Goal: Information Seeking & Learning: Learn about a topic

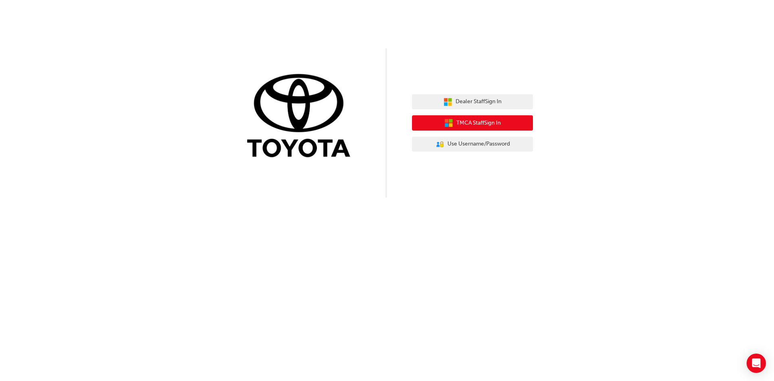
click at [463, 122] on span "TMCA Staff Sign In" at bounding box center [478, 122] width 44 height 9
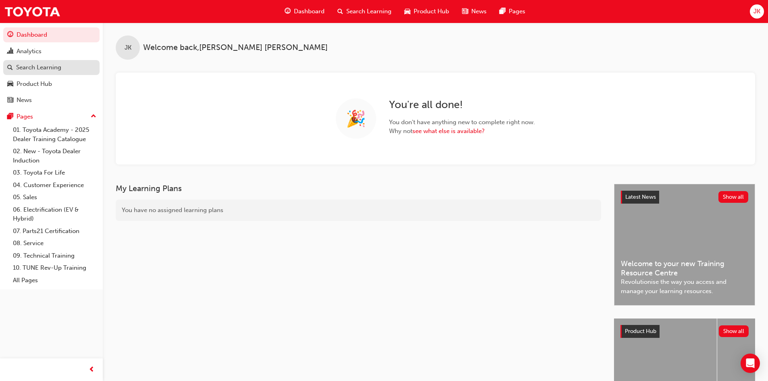
click at [64, 71] on div "Search Learning" at bounding box center [51, 67] width 88 height 10
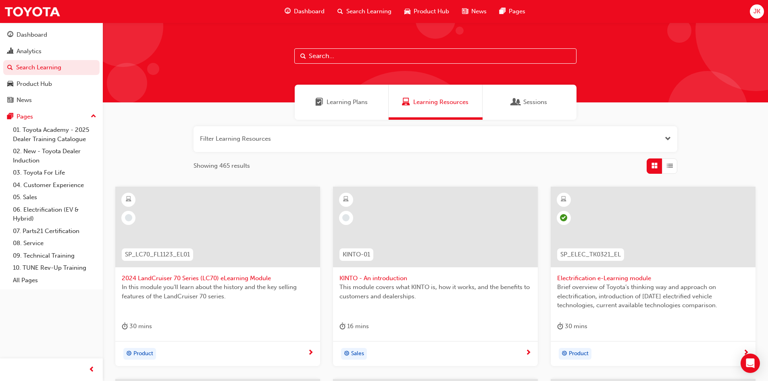
click at [356, 12] on span "Search Learning" at bounding box center [368, 11] width 45 height 9
click at [309, 54] on input "text" at bounding box center [435, 55] width 282 height 15
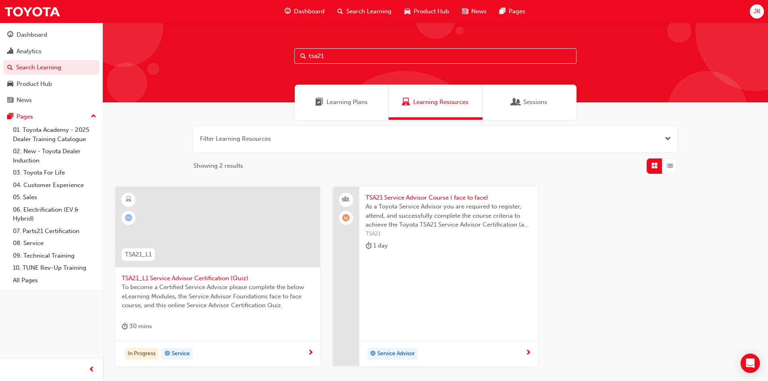
type input "tsa21"
click at [414, 199] on span "TSA21 Service Advisor Course ( face to face)" at bounding box center [449, 197] width 166 height 9
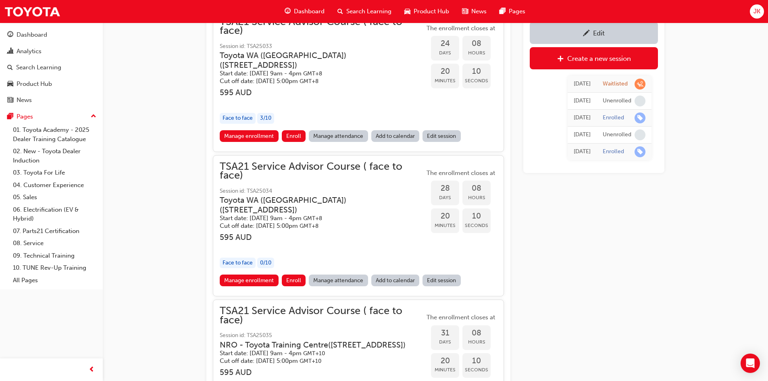
scroll to position [1394, 0]
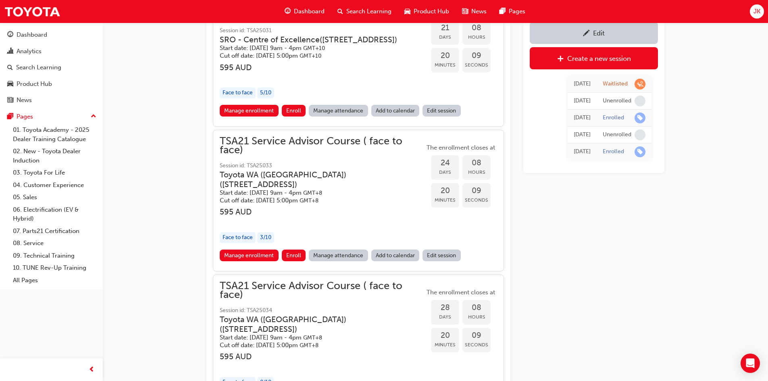
click at [358, 12] on span "Search Learning" at bounding box center [368, 11] width 45 height 9
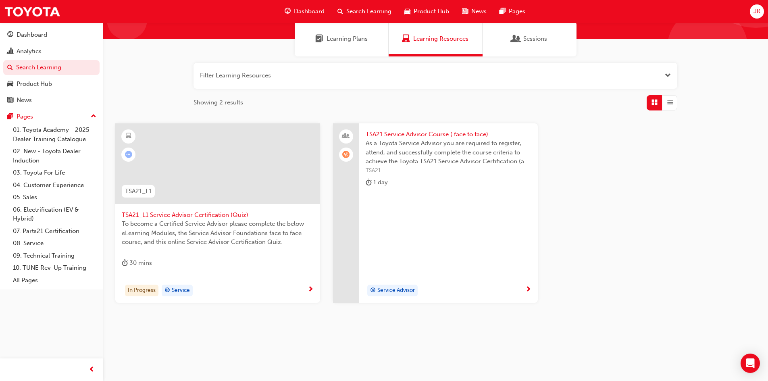
scroll to position [63, 0]
click at [232, 80] on button "button" at bounding box center [435, 76] width 484 height 26
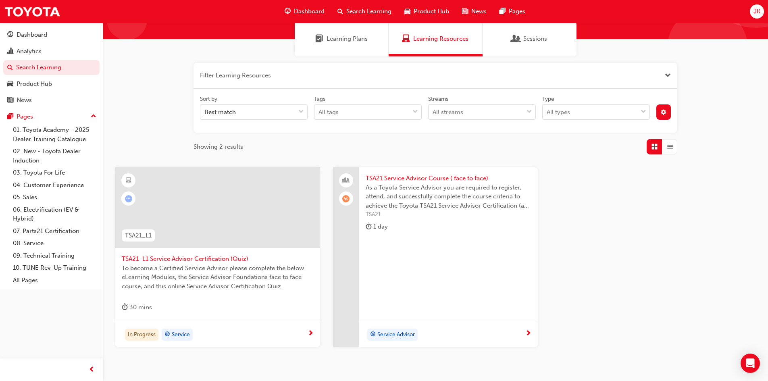
click at [413, 38] on div "Learning Resources" at bounding box center [435, 38] width 67 height 9
click at [38, 68] on link "Search Learning" at bounding box center [51, 67] width 96 height 15
click at [43, 70] on link "Search Learning" at bounding box center [51, 67] width 96 height 15
click at [354, 10] on span "Search Learning" at bounding box center [368, 11] width 45 height 9
click at [38, 52] on div "Analytics" at bounding box center [29, 51] width 25 height 9
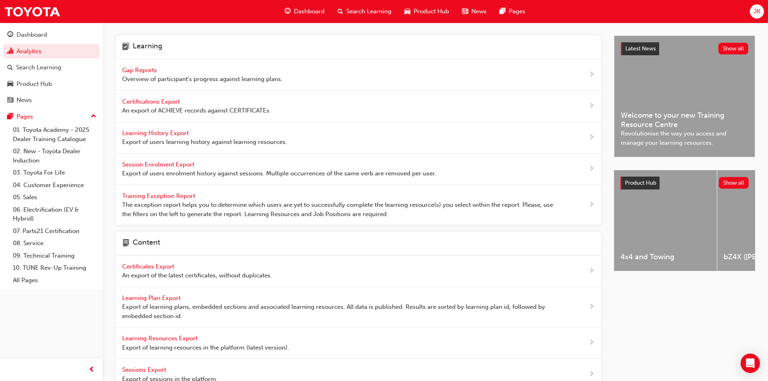
click at [158, 270] on div "Certificates Export An export of the latest certificates, without duplicates." at bounding box center [197, 271] width 150 height 18
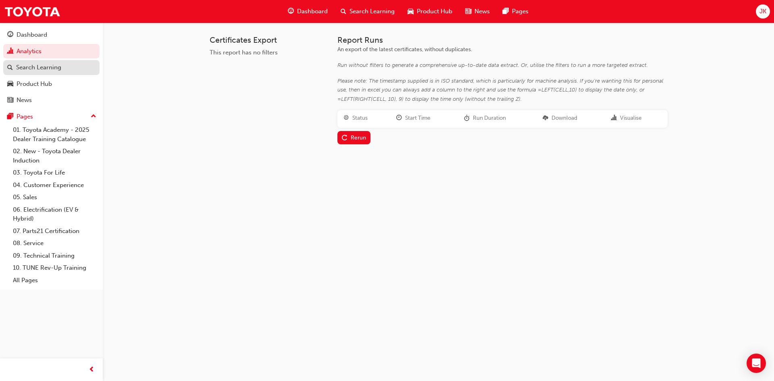
click at [29, 68] on div "Search Learning" at bounding box center [38, 67] width 45 height 9
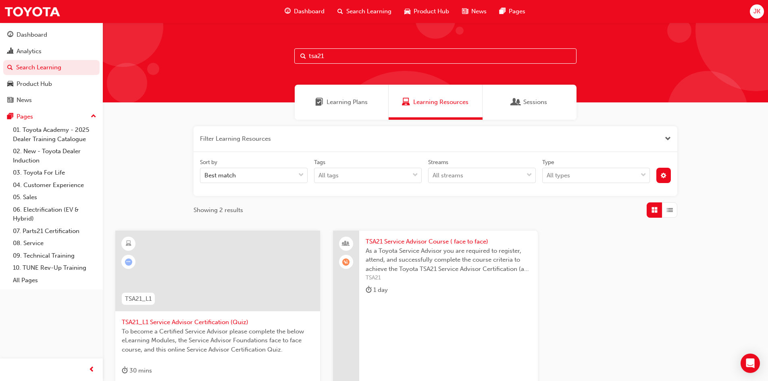
drag, startPoint x: 331, startPoint y: 56, endPoint x: 300, endPoint y: 59, distance: 30.8
click at [300, 59] on div "tsa21" at bounding box center [435, 55] width 282 height 15
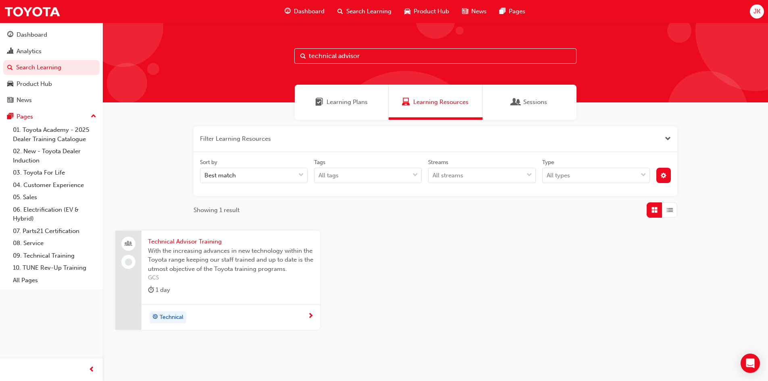
type input "technical advisor"
click at [189, 243] on span "Technical Advisor Training" at bounding box center [231, 241] width 166 height 9
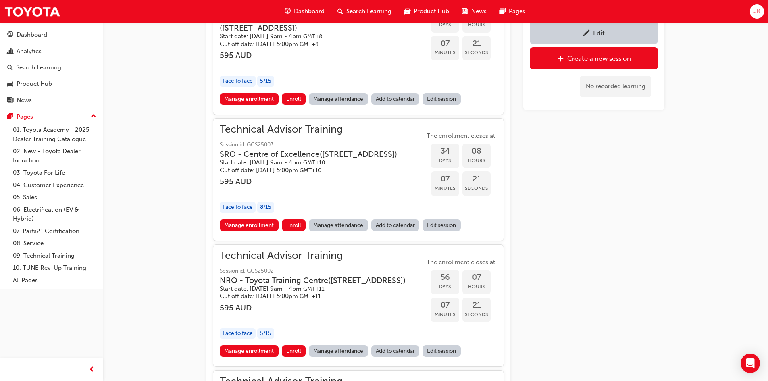
scroll to position [715, 0]
